Goal: Information Seeking & Learning: Learn about a topic

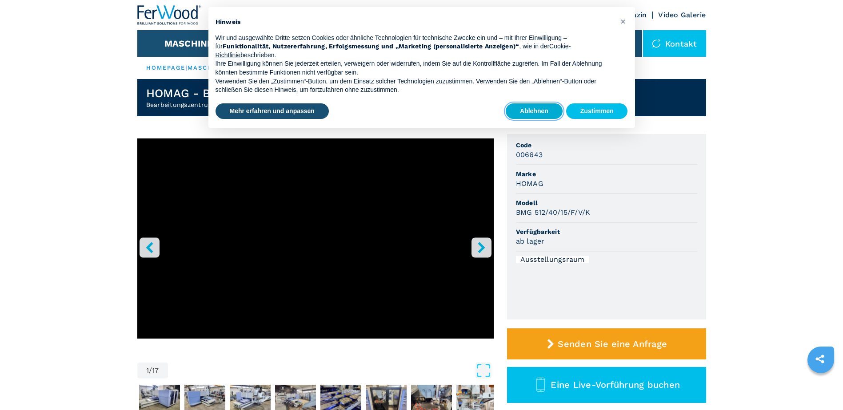
click at [524, 111] on button "Ablehnen" at bounding box center [533, 111] width 57 height 16
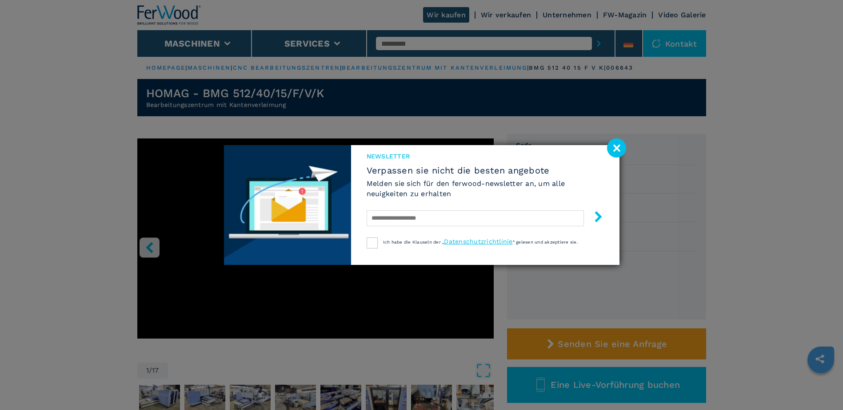
drag, startPoint x: 618, startPoint y: 150, endPoint x: 627, endPoint y: 154, distance: 10.1
click at [618, 150] on image at bounding box center [616, 148] width 19 height 19
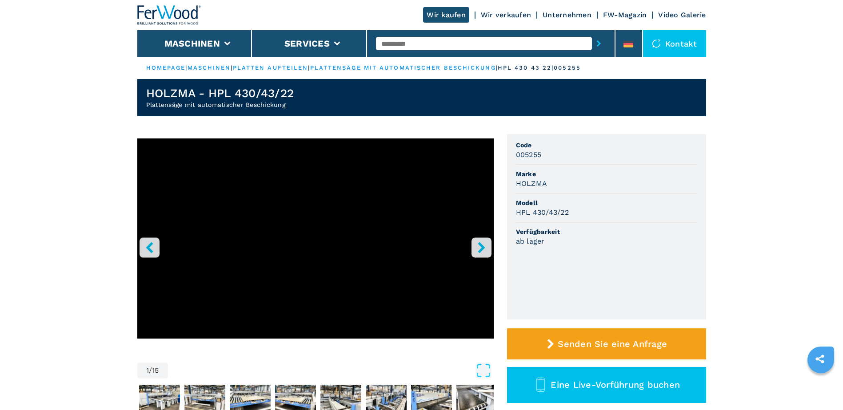
click at [572, 17] on link "Unternehmen" at bounding box center [566, 15] width 49 height 8
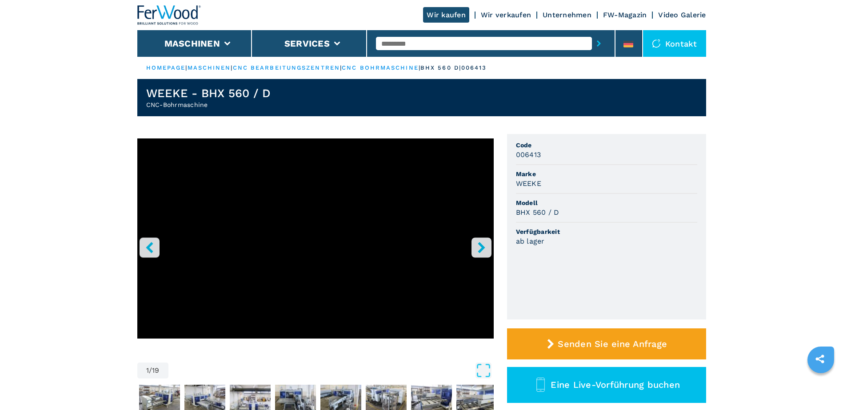
click at [478, 247] on icon "right-button" at bounding box center [481, 247] width 11 height 11
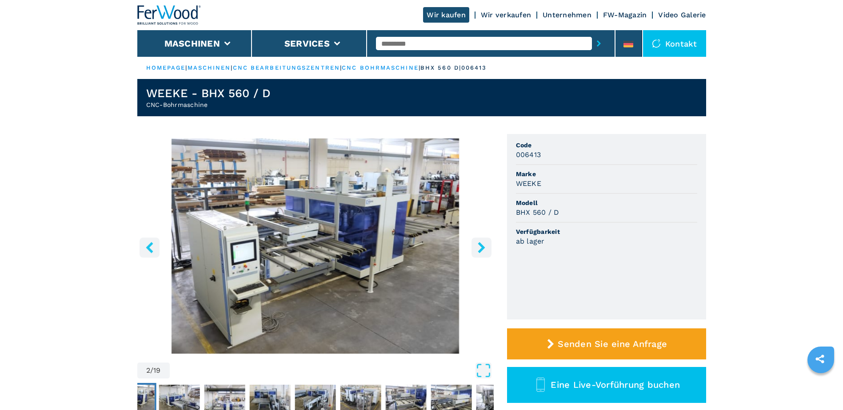
click at [478, 247] on icon "right-button" at bounding box center [481, 247] width 11 height 11
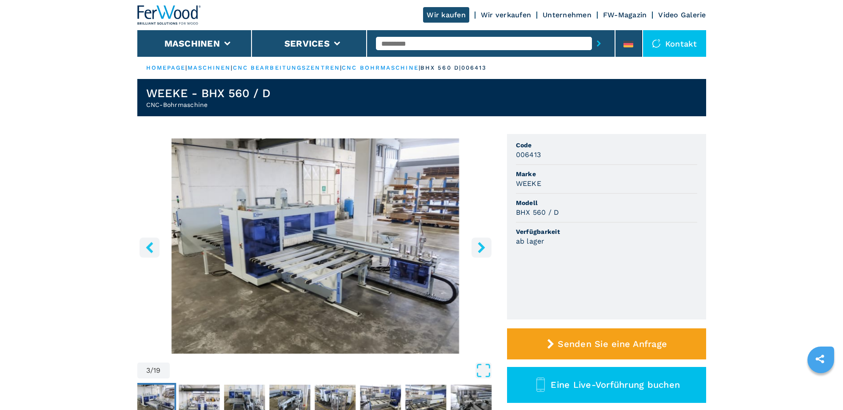
click at [478, 247] on icon "right-button" at bounding box center [481, 247] width 11 height 11
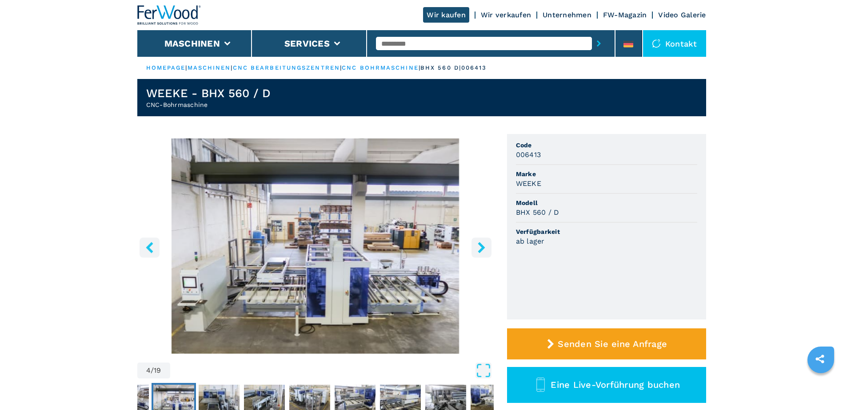
click at [146, 247] on icon "left-button" at bounding box center [149, 247] width 11 height 11
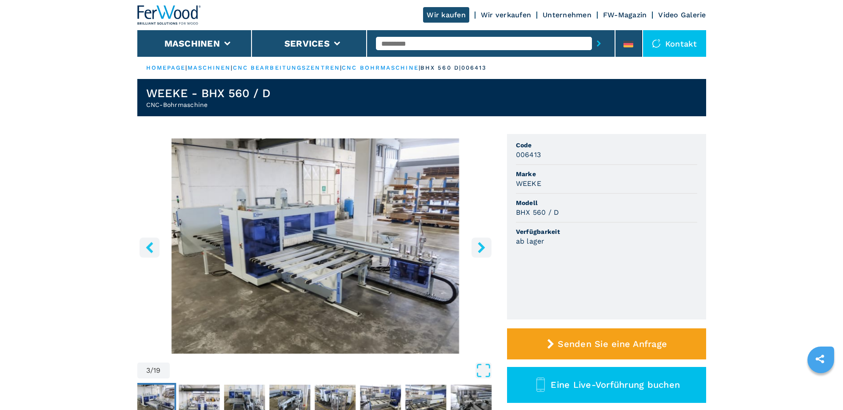
click at [478, 250] on icon "right-button" at bounding box center [481, 247] width 11 height 11
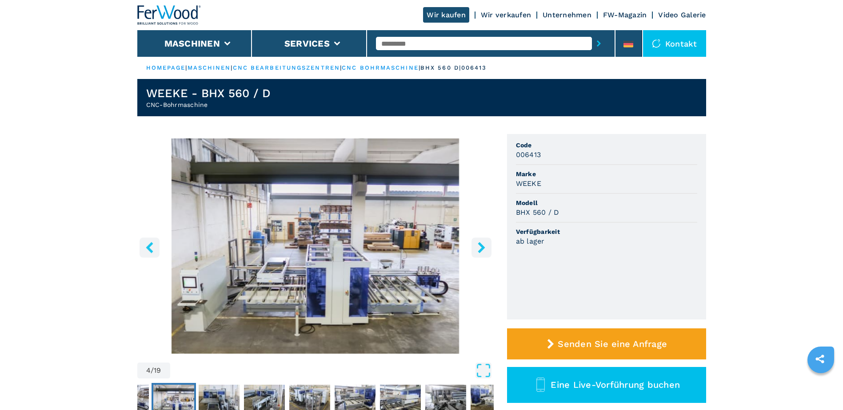
click at [478, 250] on icon "right-button" at bounding box center [481, 247] width 11 height 11
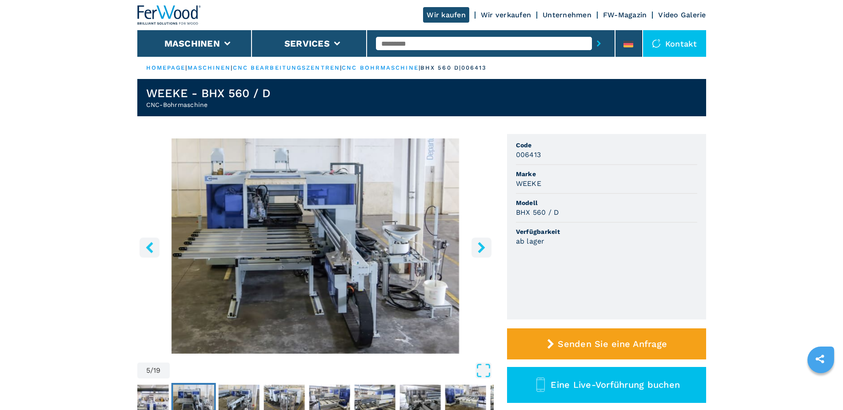
click at [478, 250] on icon "right-button" at bounding box center [481, 247] width 11 height 11
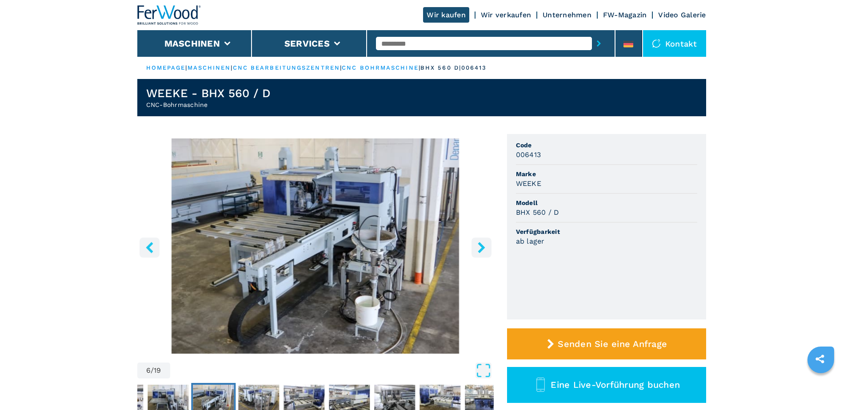
click at [478, 250] on icon "right-button" at bounding box center [481, 247] width 11 height 11
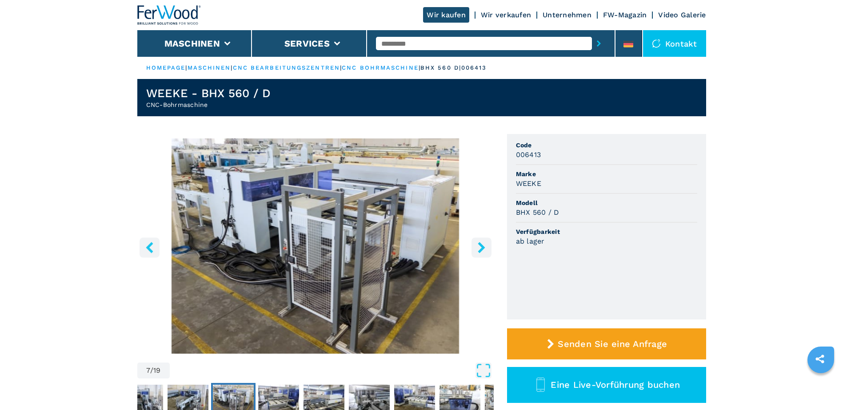
click at [148, 246] on icon "left-button" at bounding box center [149, 247] width 7 height 11
